Goal: Find specific page/section: Find specific page/section

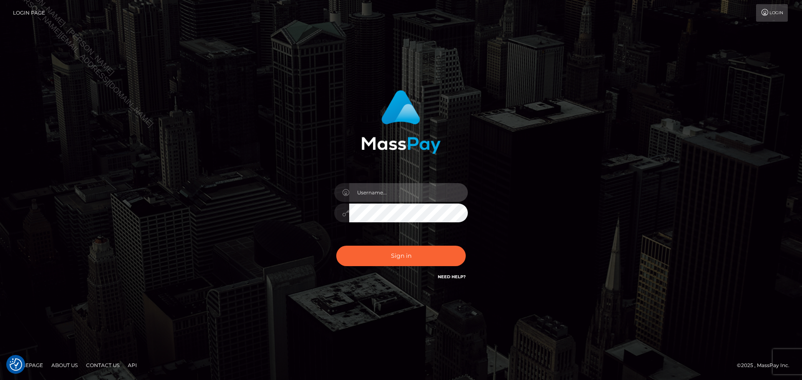
click at [429, 187] on input "text" at bounding box center [408, 192] width 119 height 19
type input "Seleen"
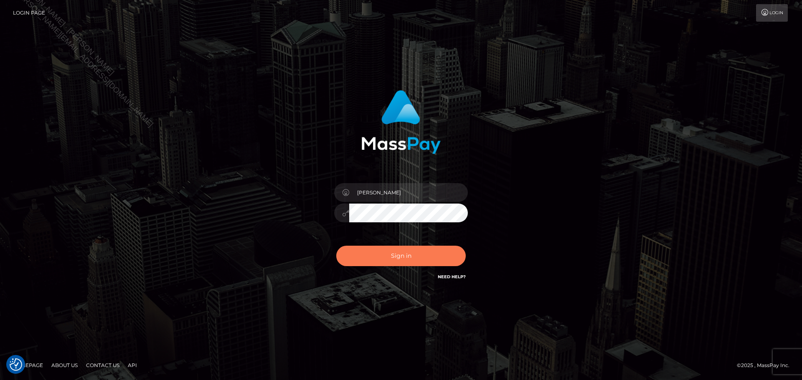
click at [427, 256] on button "Sign in" at bounding box center [400, 256] width 129 height 20
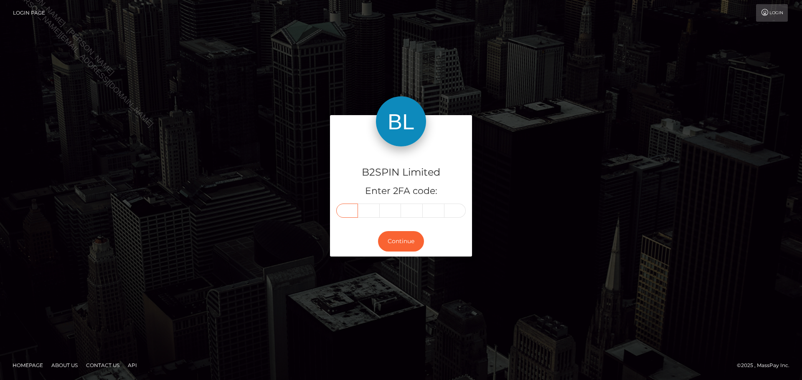
paste input "1"
type input "1"
type input "8"
type input "4"
type input "9"
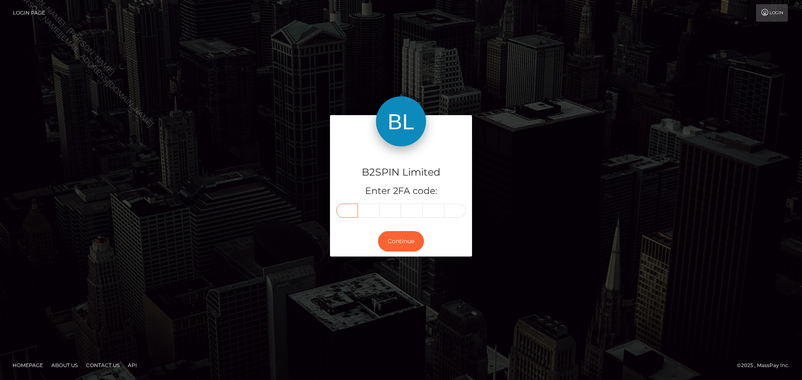
type input "7"
type input "3"
click at [407, 239] on button "Continue" at bounding box center [401, 241] width 46 height 20
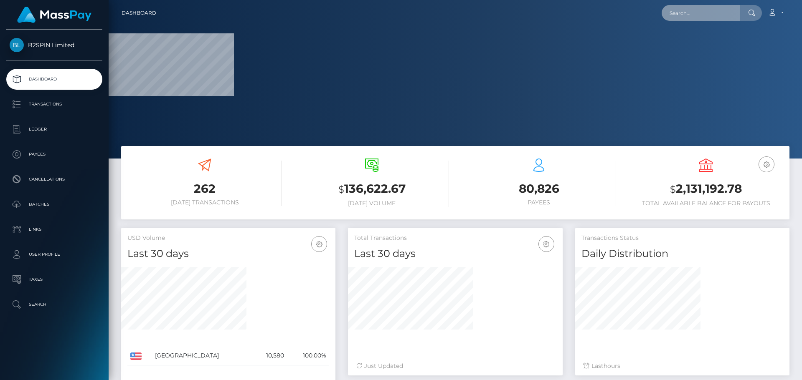
click at [718, 12] on input "text" at bounding box center [701, 13] width 79 height 16
paste input "c70d4326-b093-47f3-886f-c8df577c01df"
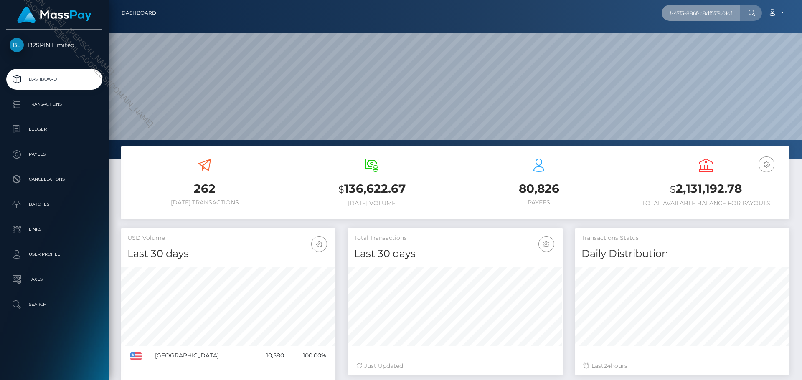
scroll to position [148, 215]
type input "c70d4326-b093-47f3-886f-c8df577c01df"
click at [707, 10] on input "c70d4326-b093-47f3-886f-c8df577c01df" at bounding box center [701, 13] width 79 height 16
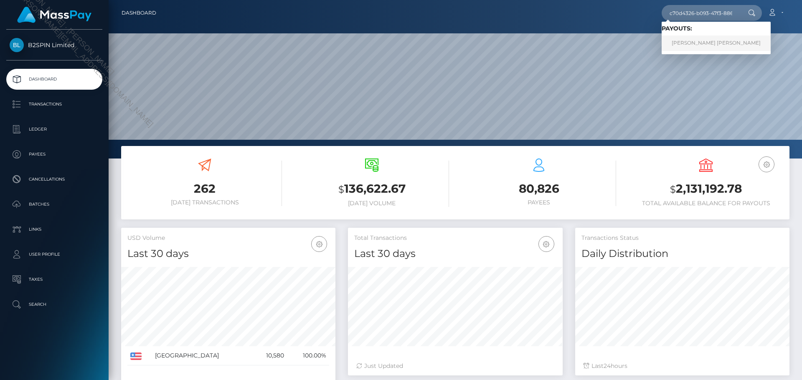
click at [706, 43] on link "JESSICA LYNN JOHNSON" at bounding box center [716, 42] width 109 height 15
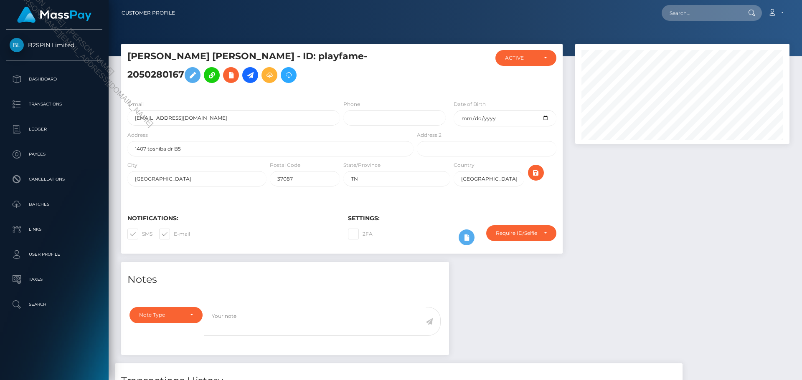
scroll to position [100, 215]
click at [632, 231] on div at bounding box center [682, 153] width 227 height 218
click at [626, 251] on div at bounding box center [682, 153] width 227 height 218
click at [638, 248] on div at bounding box center [682, 153] width 227 height 218
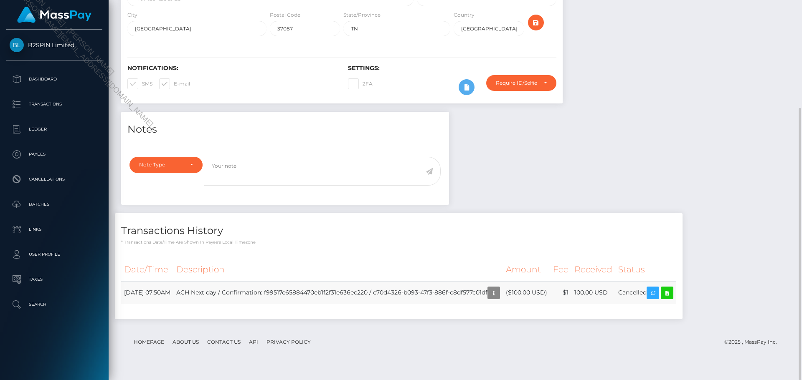
click at [662, 302] on td "Cancelled" at bounding box center [645, 292] width 61 height 23
click at [702, 125] on div "Notes Note Type Compliance Clear Compliance General Note Type" at bounding box center [455, 220] width 681 height 216
